Goal: Navigation & Orientation: Go to known website

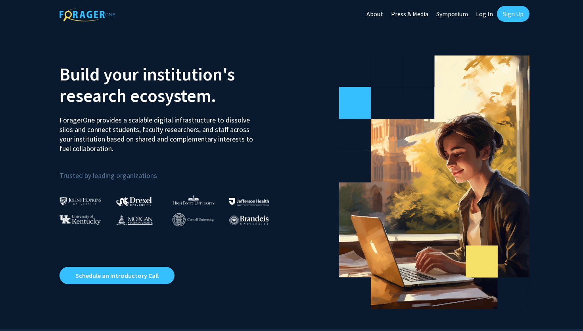
click at [485, 15] on link "Log In" at bounding box center [484, 14] width 25 height 28
select select
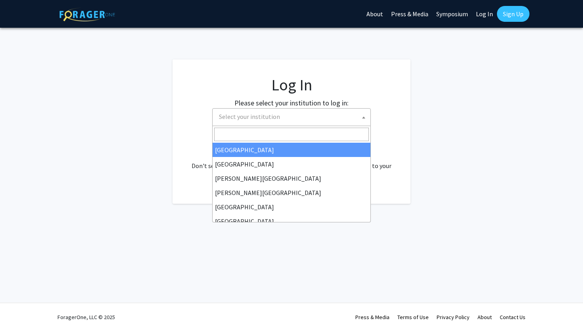
click at [279, 123] on span "Select your institution" at bounding box center [293, 117] width 155 height 16
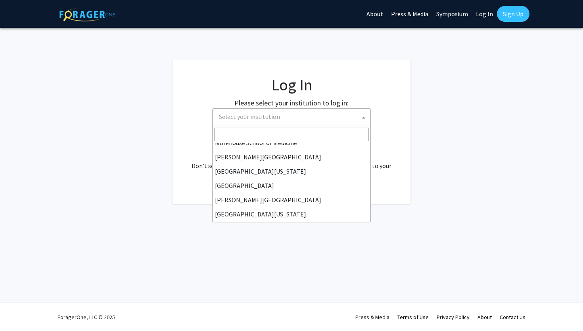
scroll to position [278, 0]
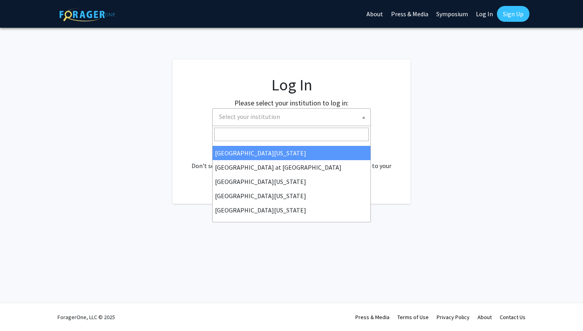
click at [164, 63] on fg-login "Log In Please select your institution to log in: [GEOGRAPHIC_DATA] [GEOGRAPHIC_…" at bounding box center [291, 132] width 583 height 144
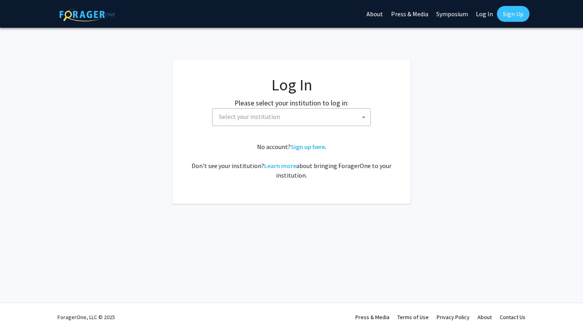
click at [90, 21] on img at bounding box center [88, 15] width 56 height 14
